Goal: Task Accomplishment & Management: Complete application form

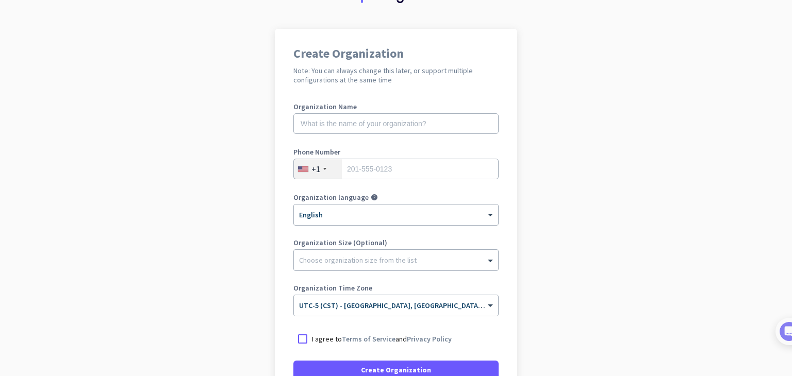
scroll to position [51, 0]
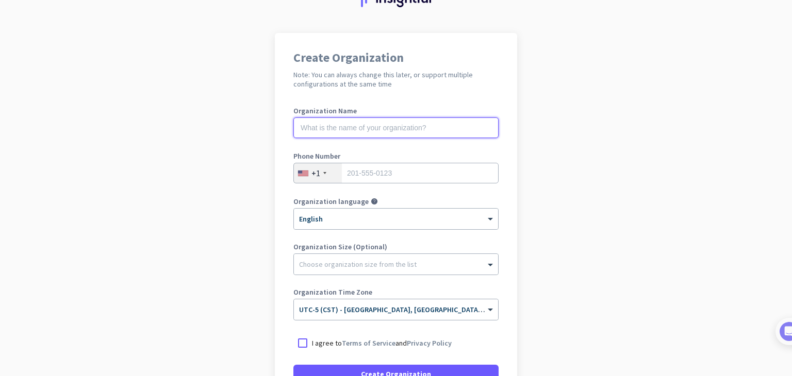
click at [409, 127] on input "text" at bounding box center [395, 128] width 205 height 21
type input "Mercor"
click at [423, 174] on input "tel" at bounding box center [395, 173] width 205 height 21
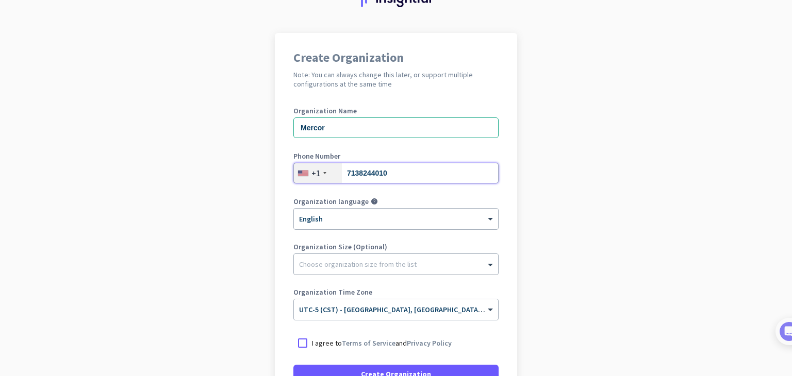
type input "7138244010"
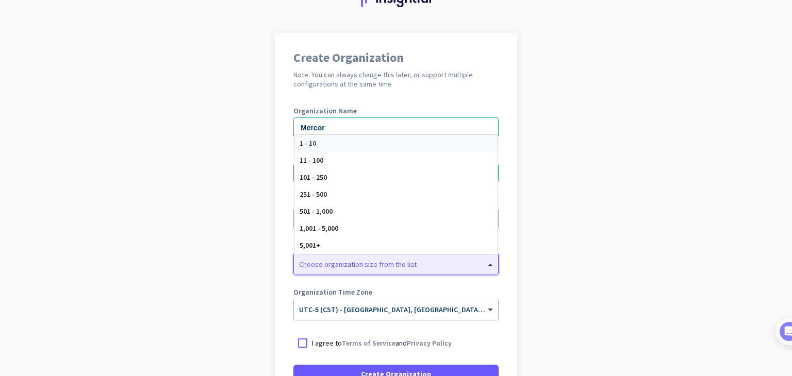
click at [469, 264] on div at bounding box center [396, 262] width 204 height 10
click at [548, 224] on app-onboarding-organization "Create Organization Note: You can always change this later, or support multiple…" at bounding box center [396, 256] width 792 height 446
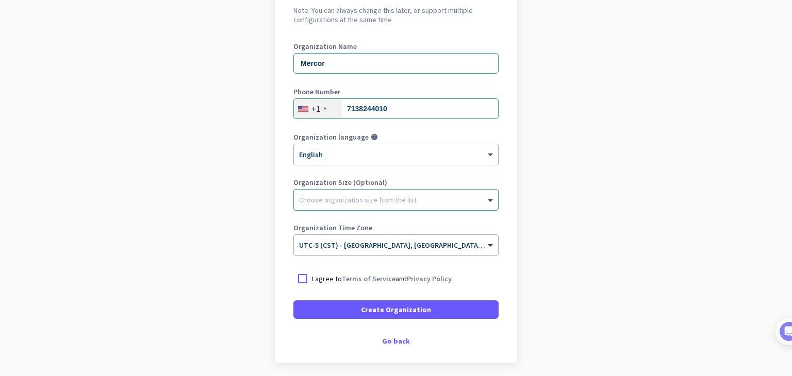
scroll to position [154, 0]
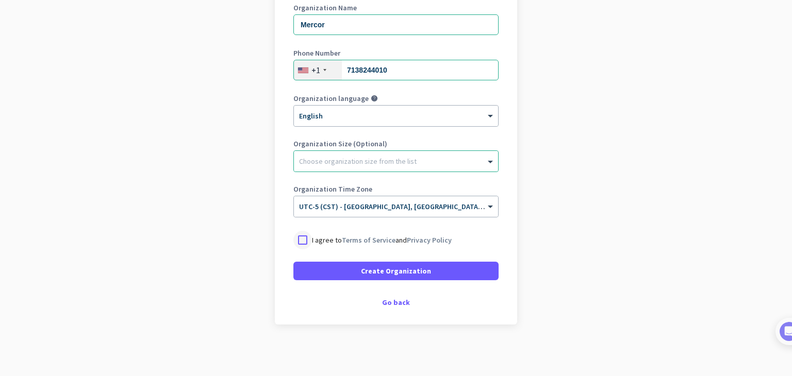
click at [297, 238] on div at bounding box center [302, 240] width 19 height 19
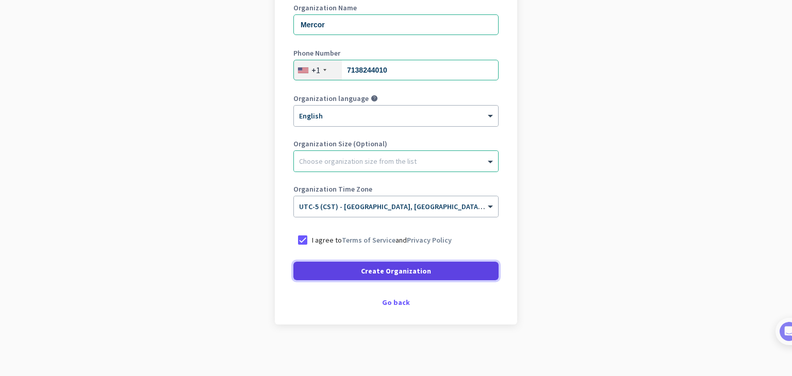
click at [350, 273] on span at bounding box center [395, 271] width 205 height 25
